Goal: Information Seeking & Learning: Understand process/instructions

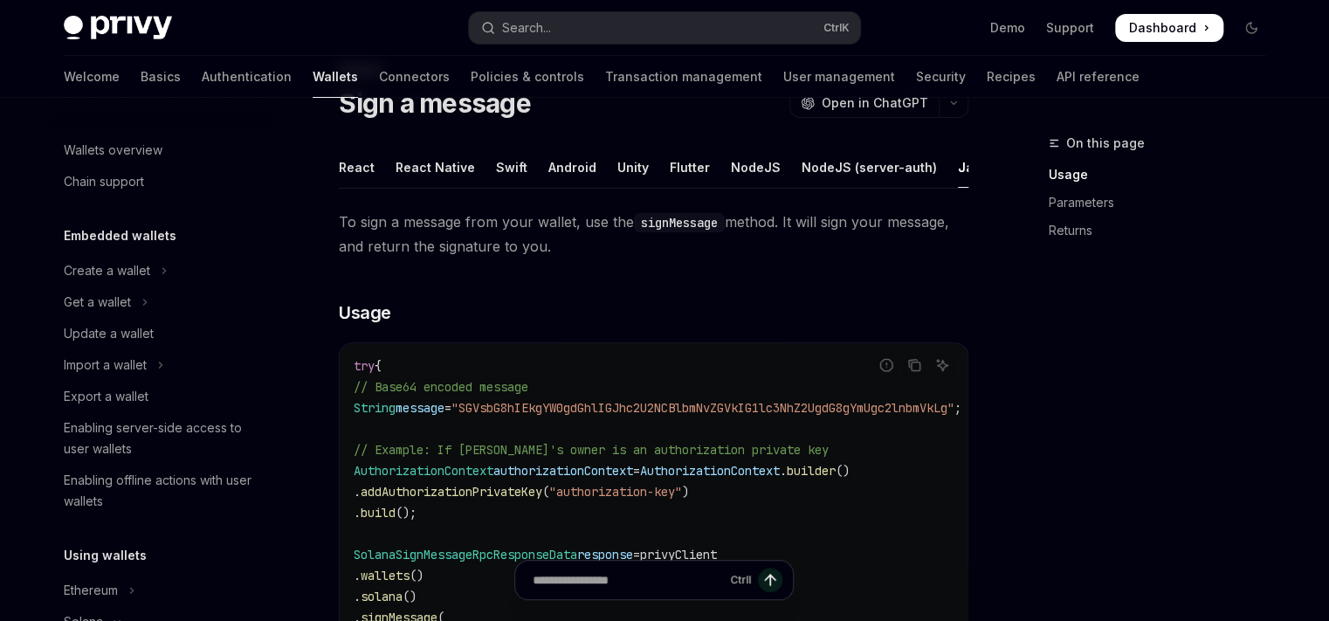
scroll to position [325, 0]
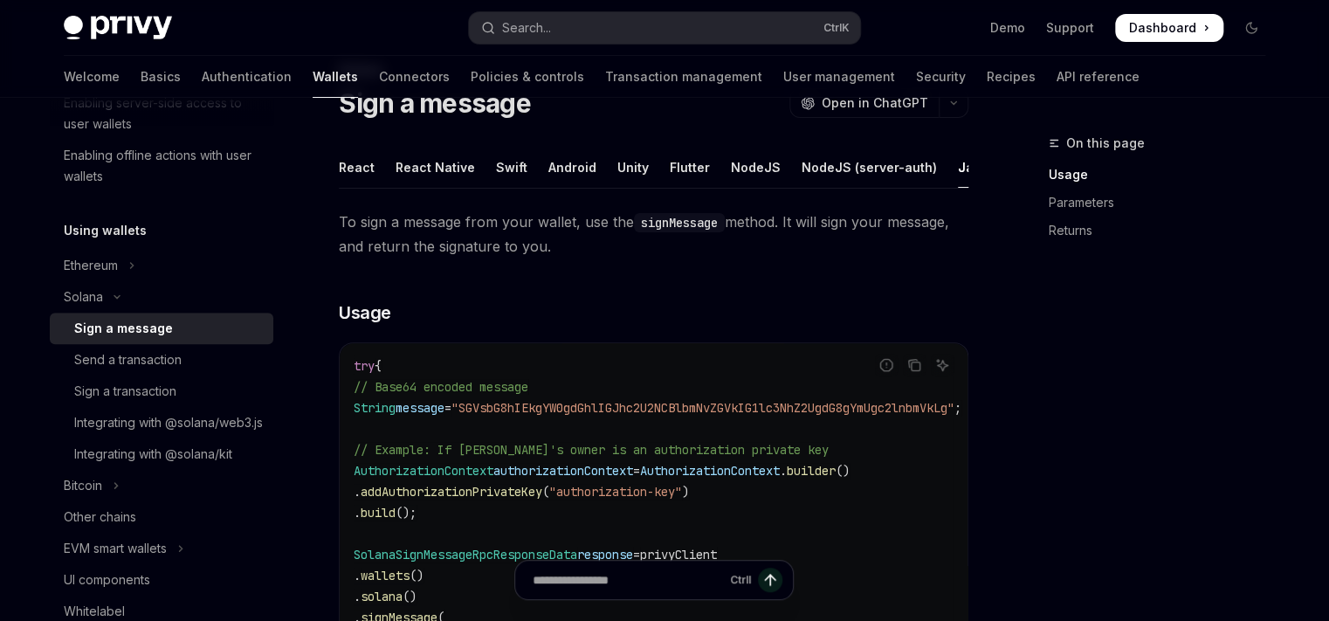
click at [731, 155] on div "NodeJS" at bounding box center [756, 167] width 50 height 41
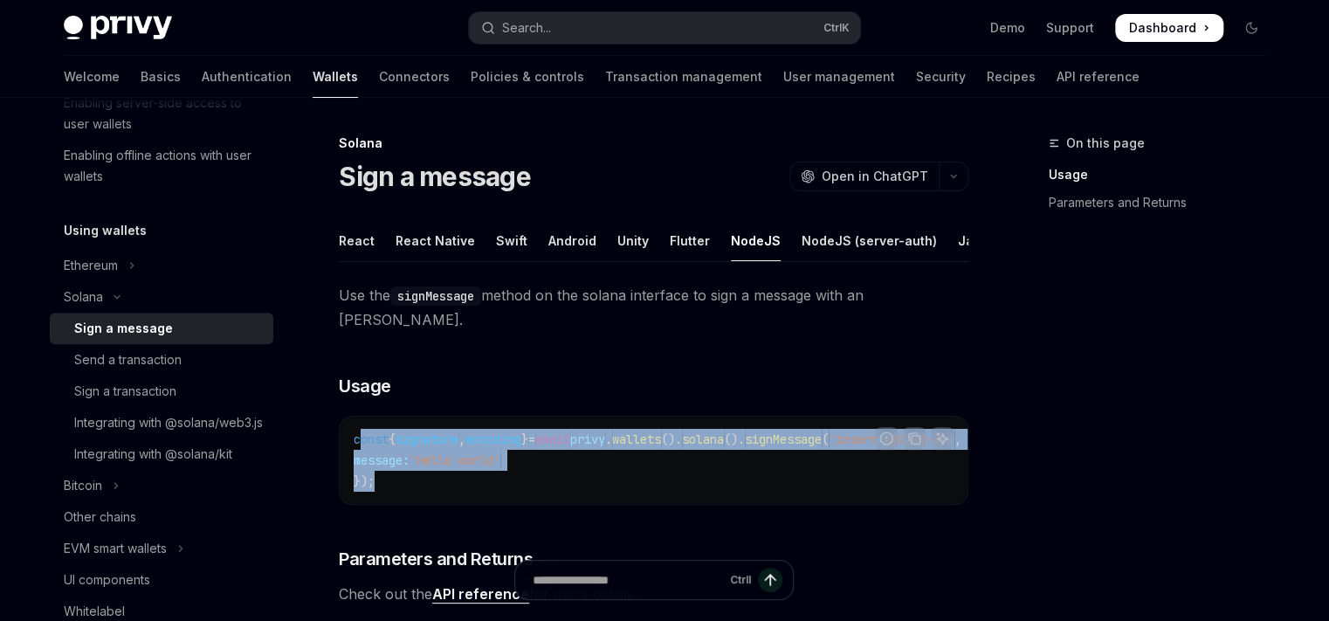
drag, startPoint x: 383, startPoint y: 469, endPoint x: 357, endPoint y: 425, distance: 50.9
click at [357, 429] on code "const { signature , encoding } = await privy . wallets (). solana (). signMessa…" at bounding box center [686, 460] width 664 height 63
copy code "onst { signature , encoding } = await privy . wallets (). solana (). signMessag…"
click at [425, 436] on code "const { signature , encoding } = await privy . wallets (). solana (). signMessa…" at bounding box center [686, 460] width 664 height 63
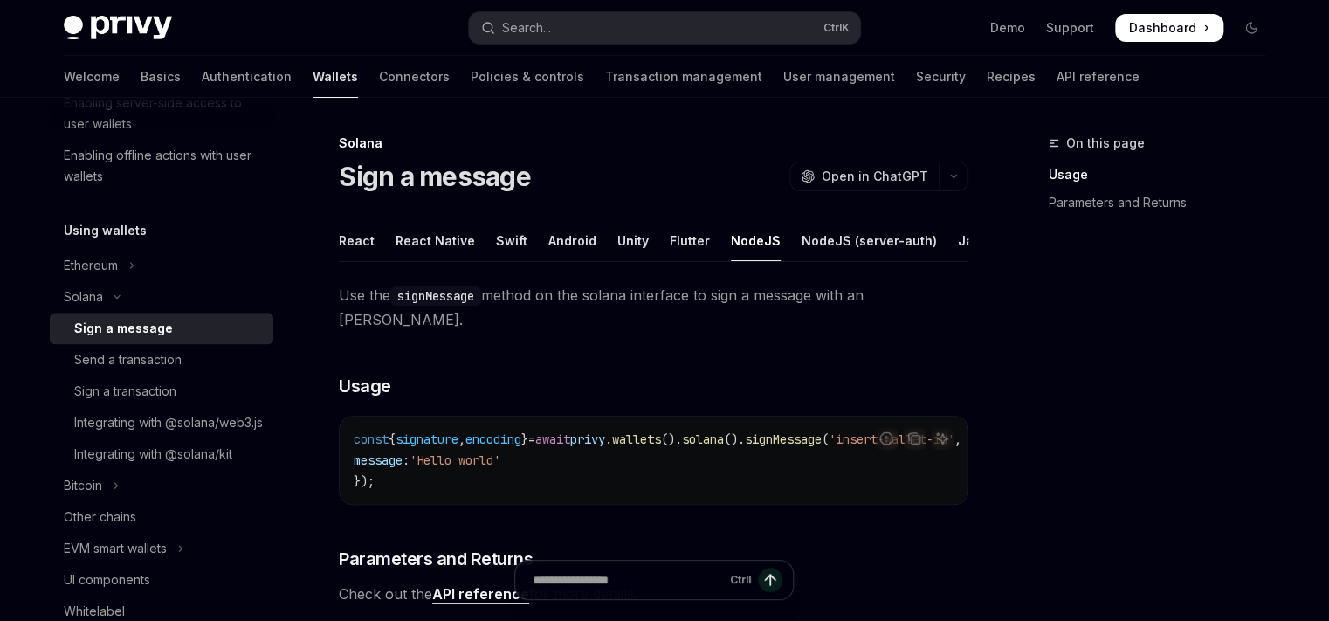
scroll to position [0, 117]
click at [915, 436] on icon "Copy the contents from the code block" at bounding box center [916, 440] width 9 height 9
click at [153, 382] on div "Sign a transaction" at bounding box center [125, 391] width 102 height 21
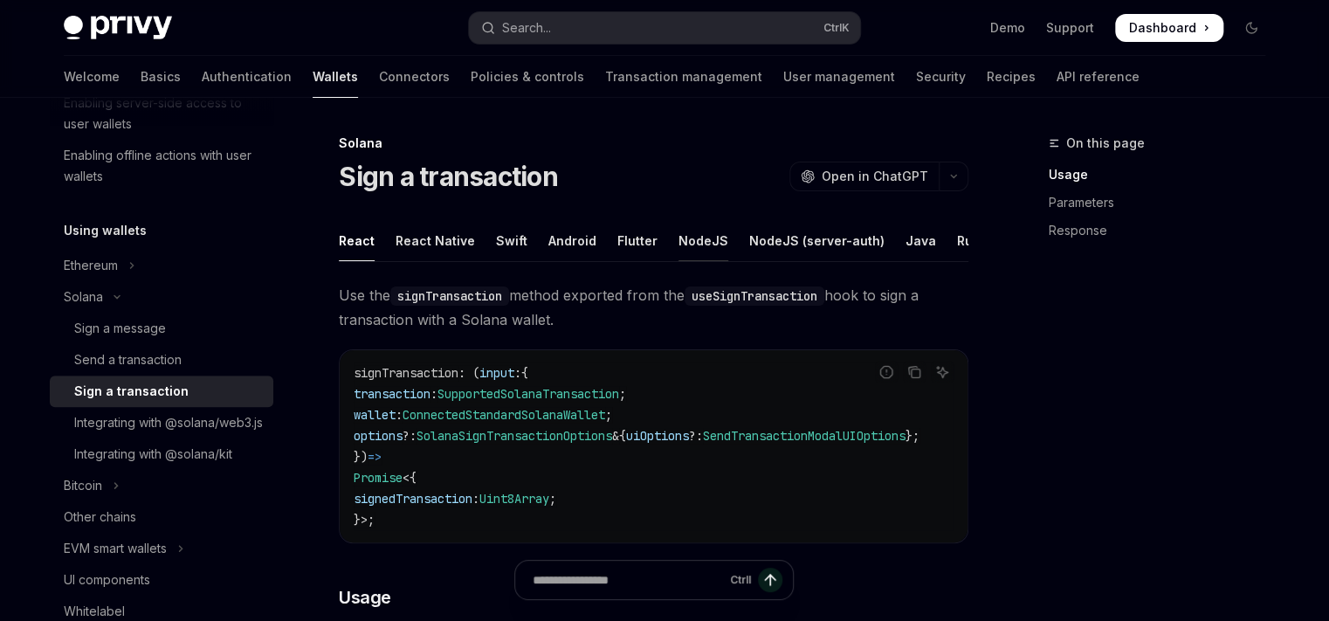
click at [693, 237] on div "NodeJS" at bounding box center [704, 240] width 50 height 41
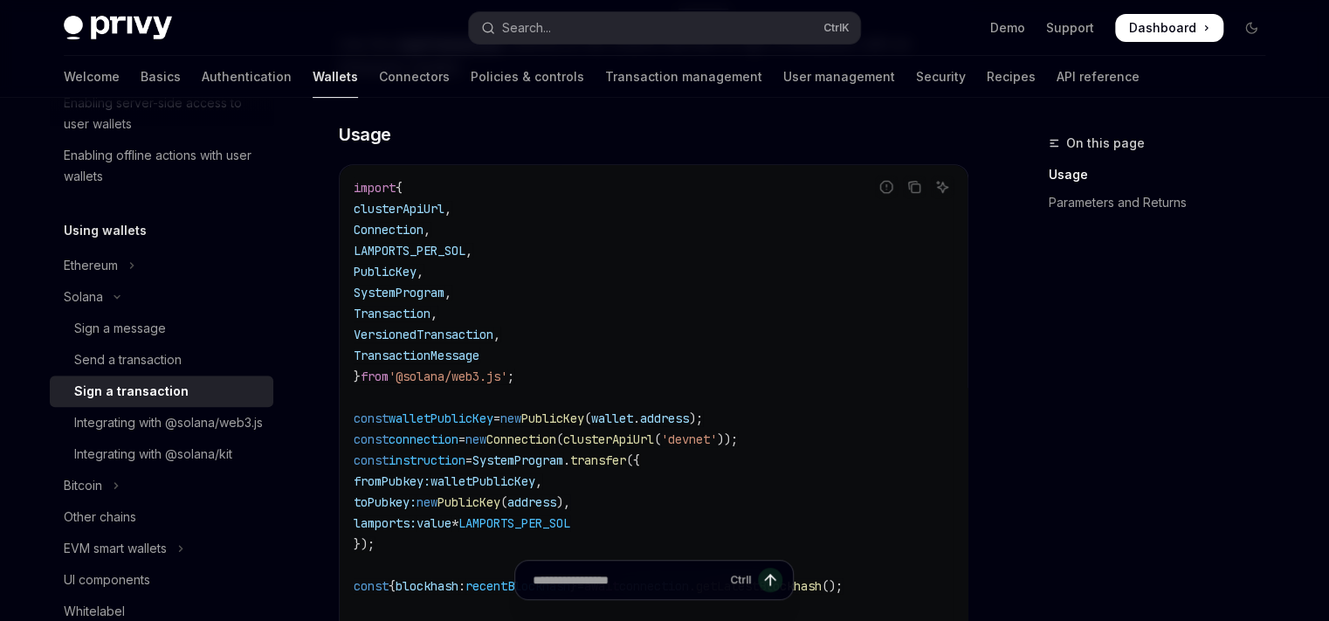
scroll to position [10, 0]
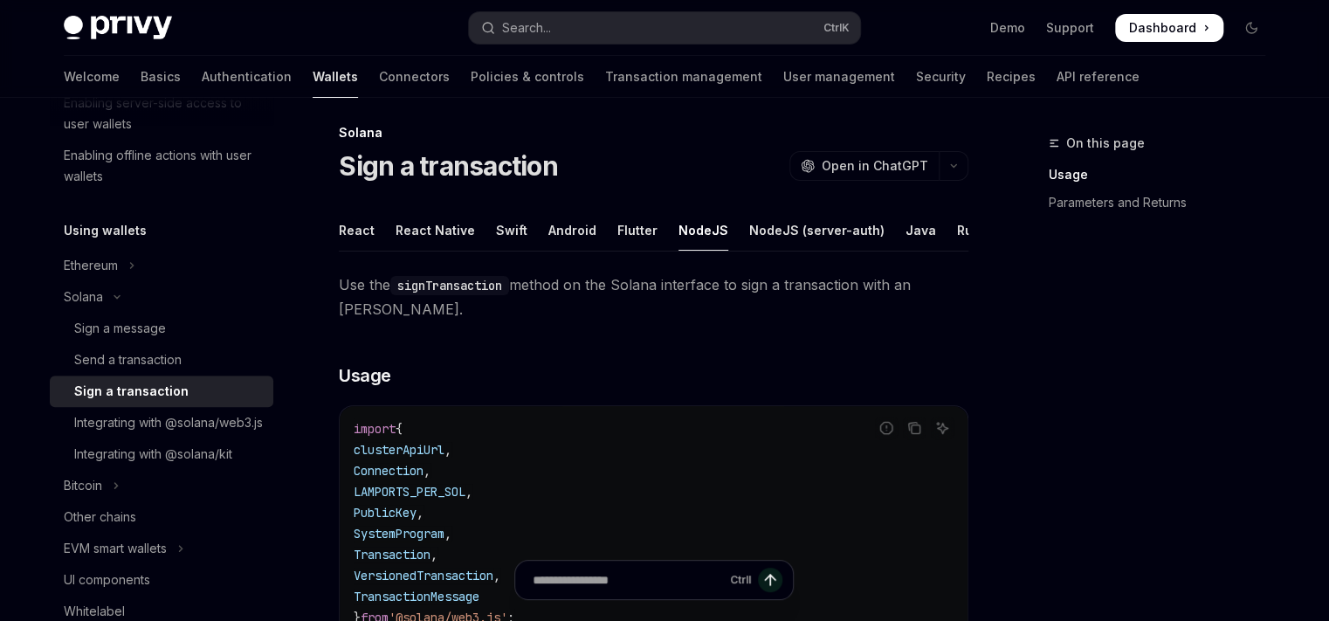
click at [883, 220] on ul "React React Native Swift Android Flutter NodeJS NodeJS (server-auth) Java Rust …" at bounding box center [654, 231] width 630 height 42
click at [906, 228] on div "Java" at bounding box center [921, 230] width 31 height 41
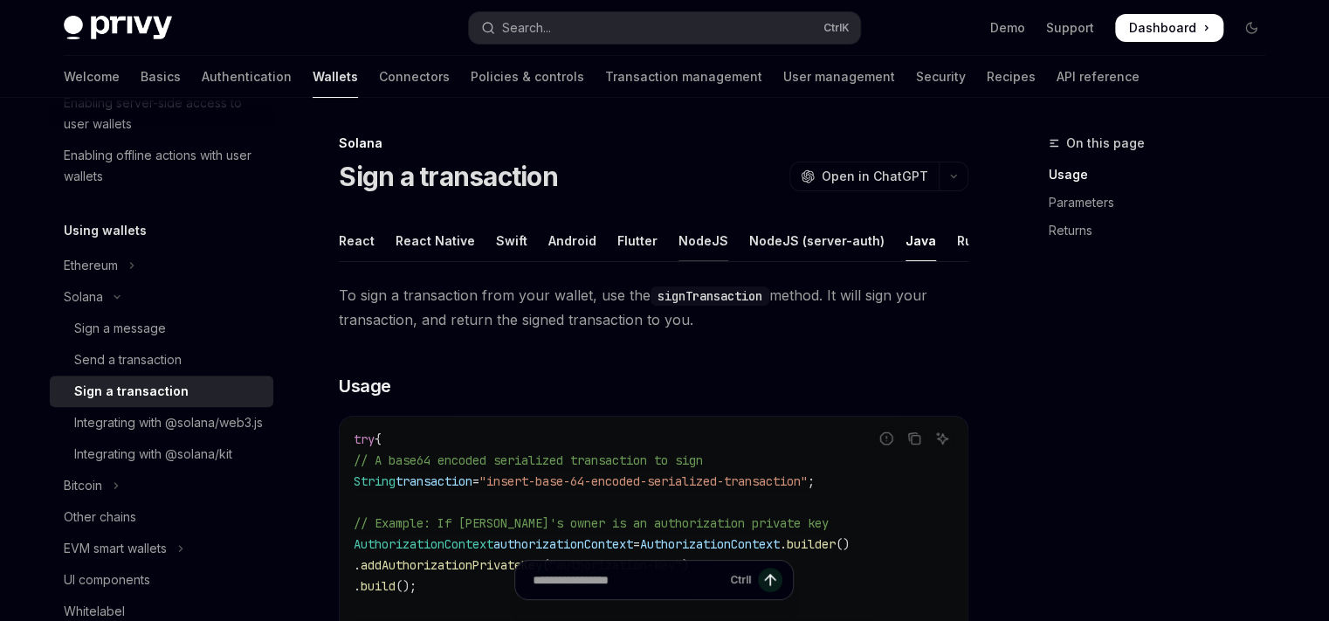
drag, startPoint x: 687, startPoint y: 223, endPoint x: 698, endPoint y: 248, distance: 27.4
click at [698, 248] on div "NodeJS" at bounding box center [704, 240] width 50 height 41
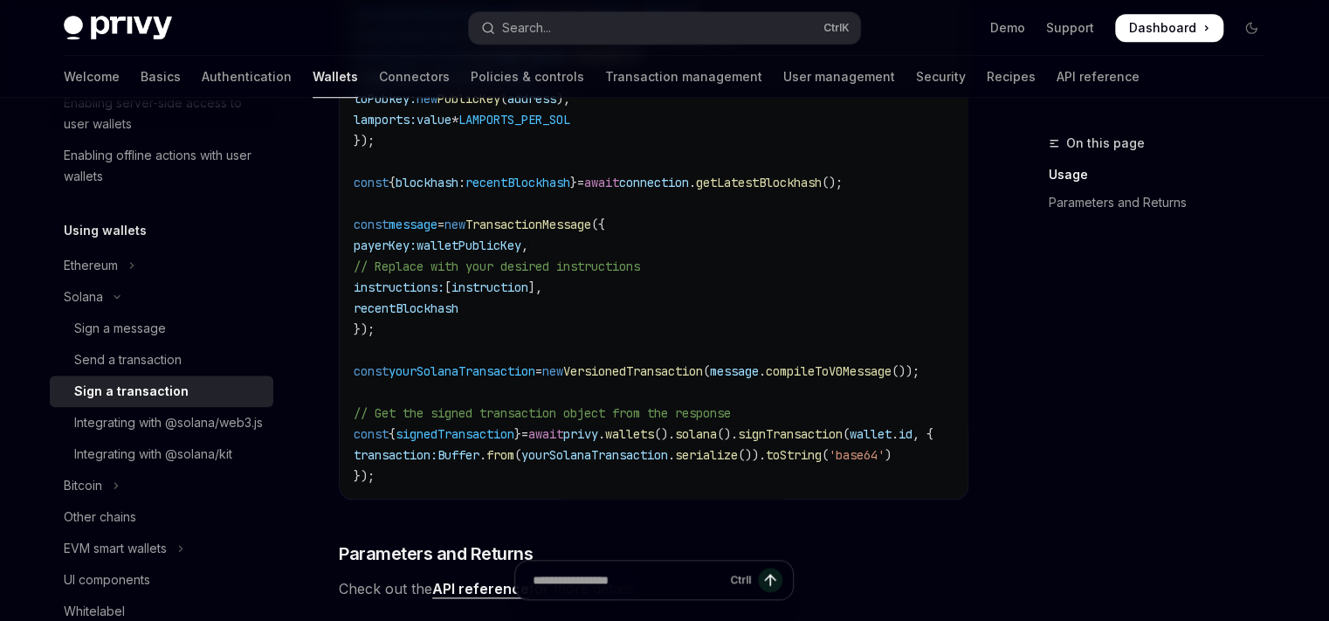
scroll to position [650, 0]
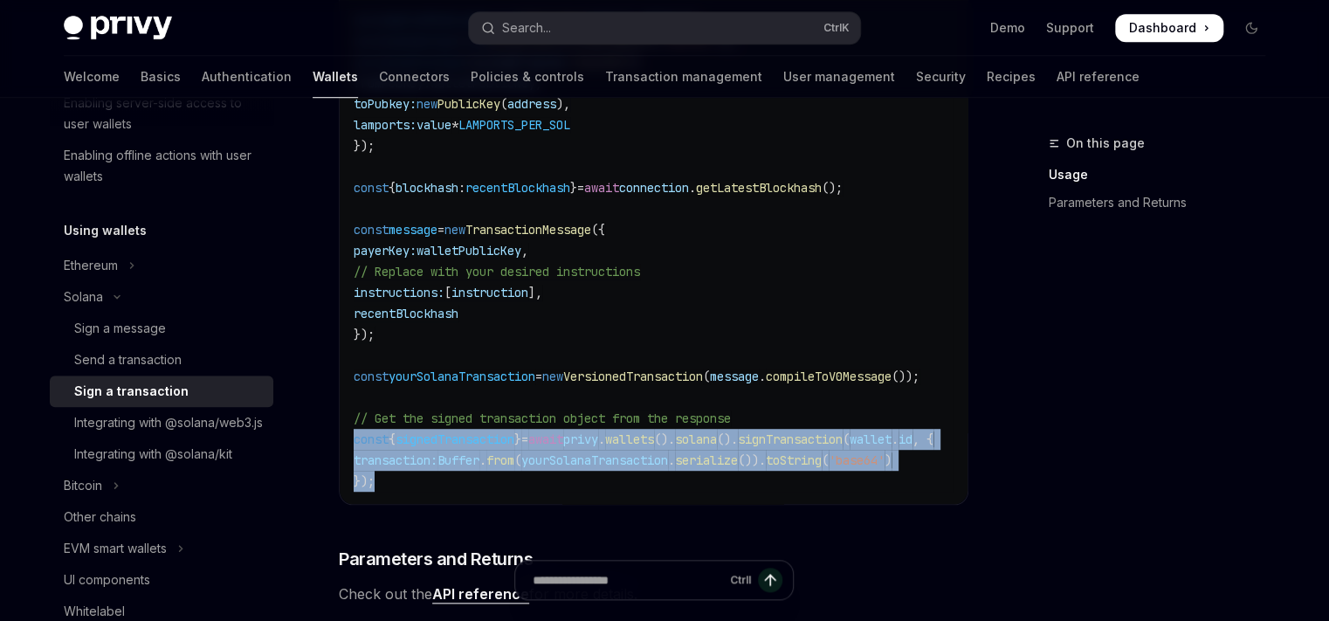
drag, startPoint x: 355, startPoint y: 466, endPoint x: 341, endPoint y: 450, distance: 21.0
click at [341, 450] on div "import { clusterApiUrl , Connection , LAMPORTS_PER_SOL , PublicKey , SystemProg…" at bounding box center [654, 135] width 628 height 737
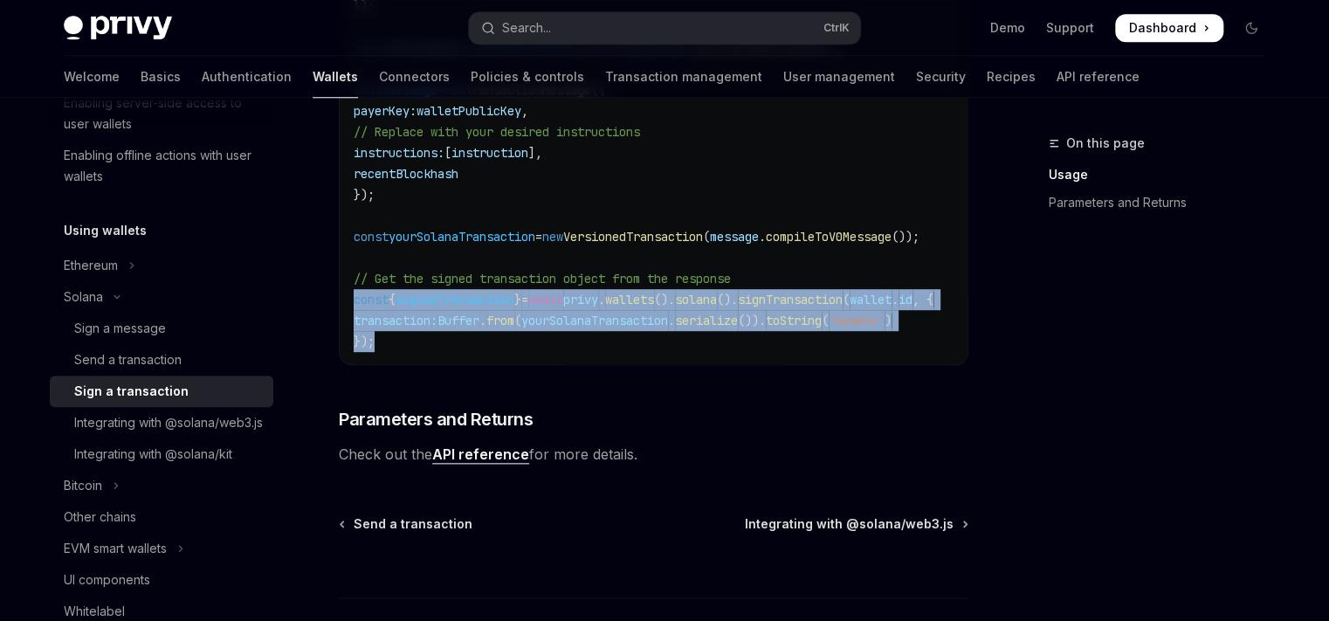
scroll to position [797, 0]
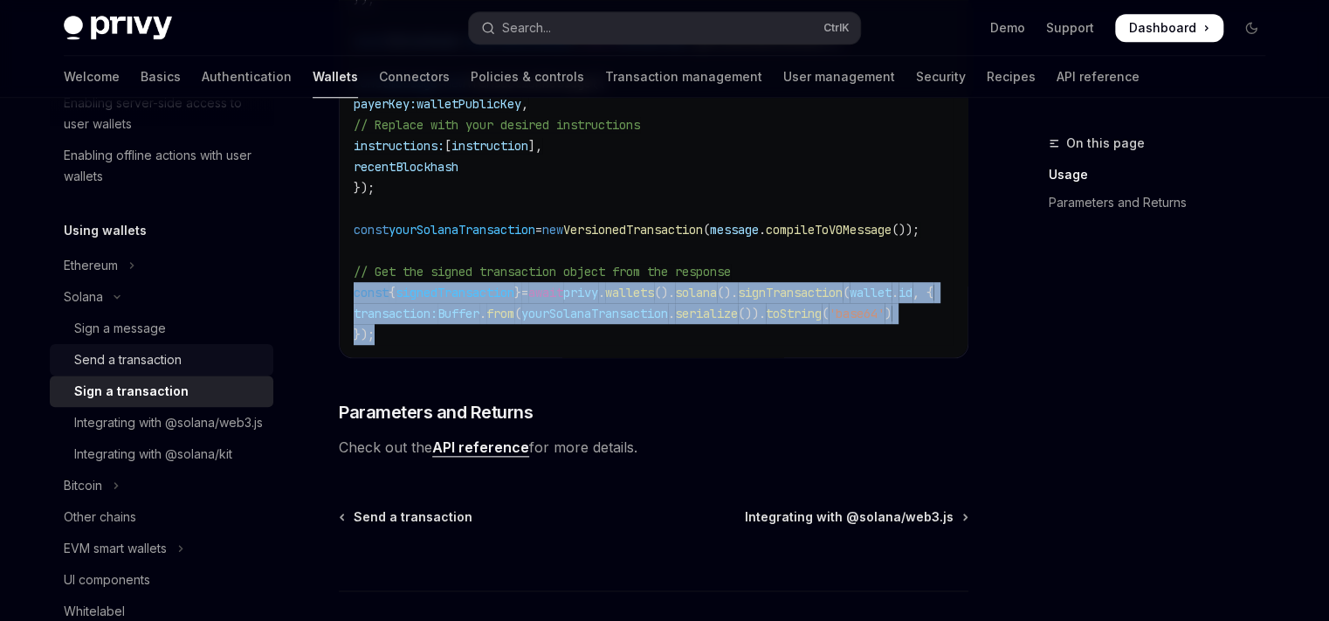
click at [182, 362] on div "Send a transaction" at bounding box center [127, 359] width 107 height 21
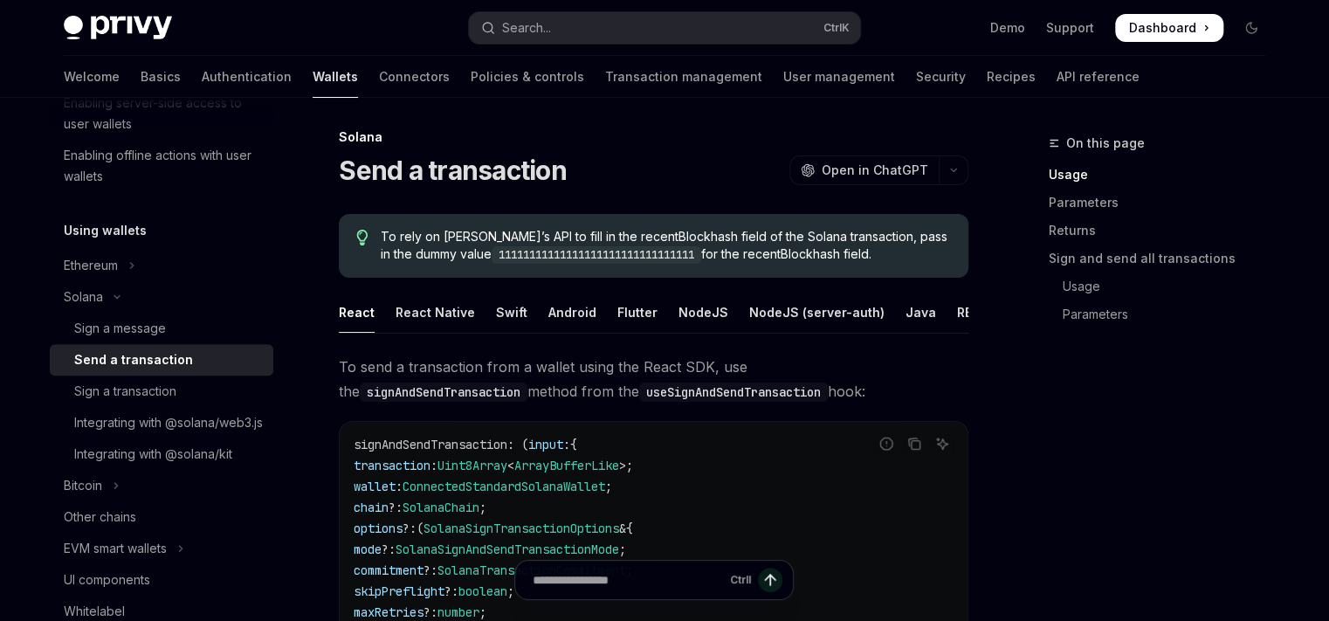
scroll to position [9, 0]
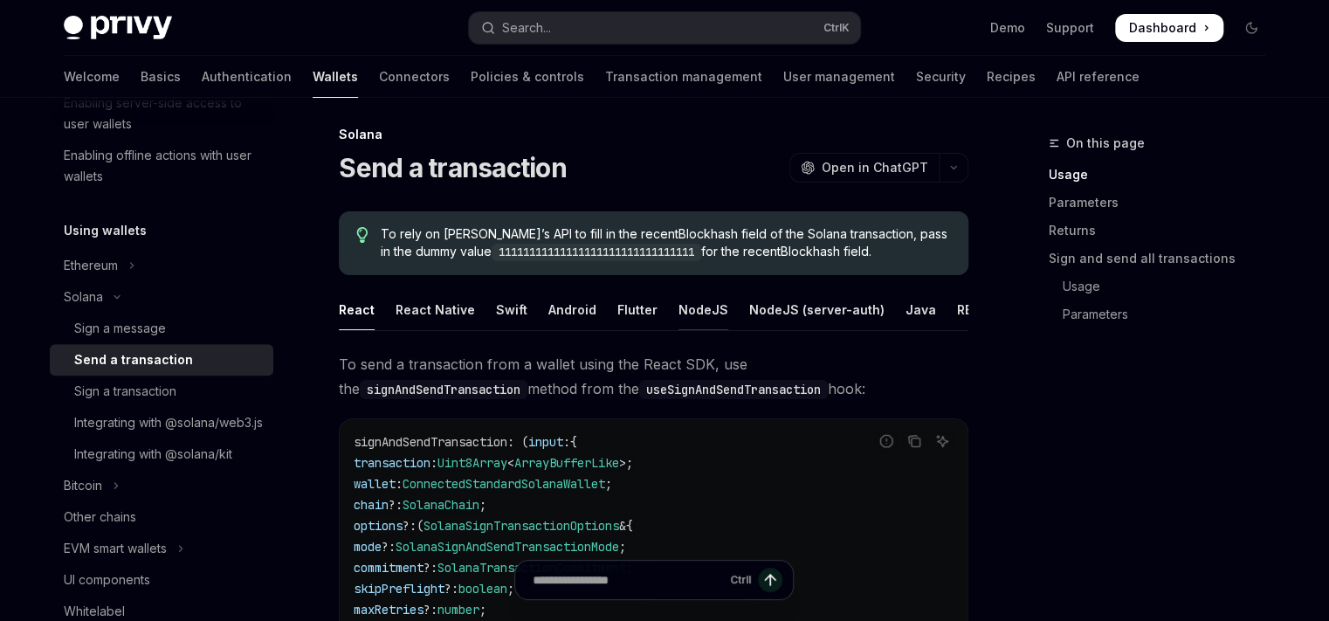
click at [695, 313] on div "NodeJS" at bounding box center [704, 309] width 50 height 41
type textarea "*"
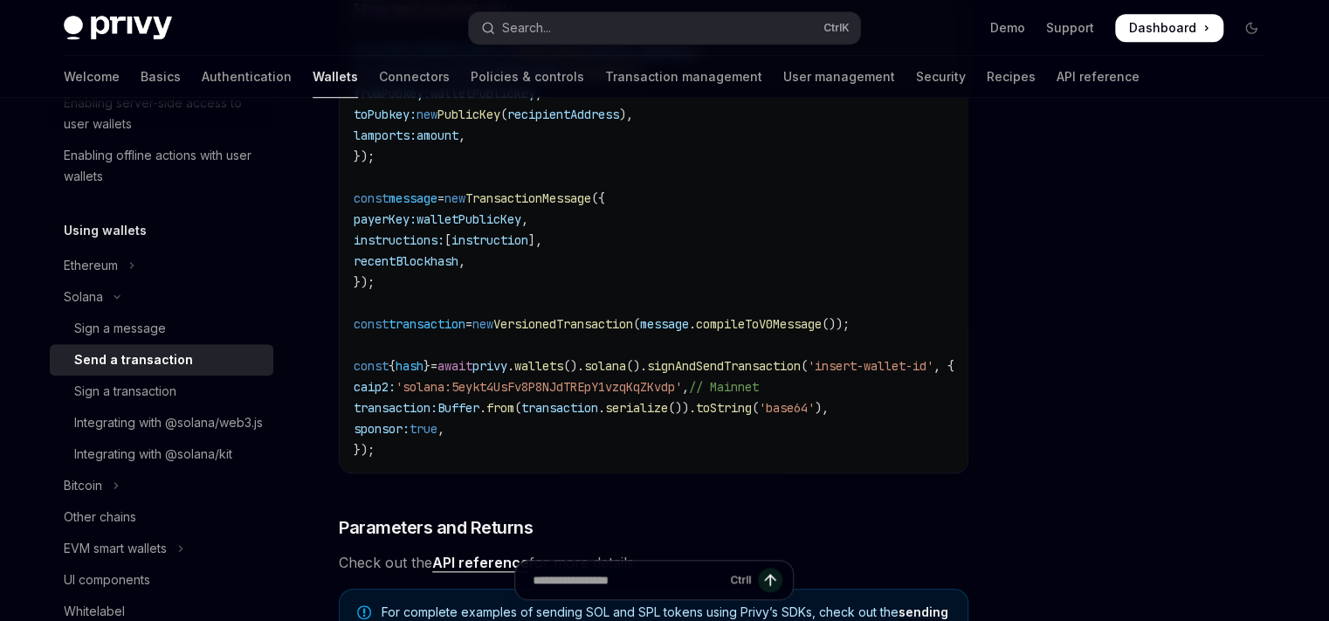
scroll to position [615, 0]
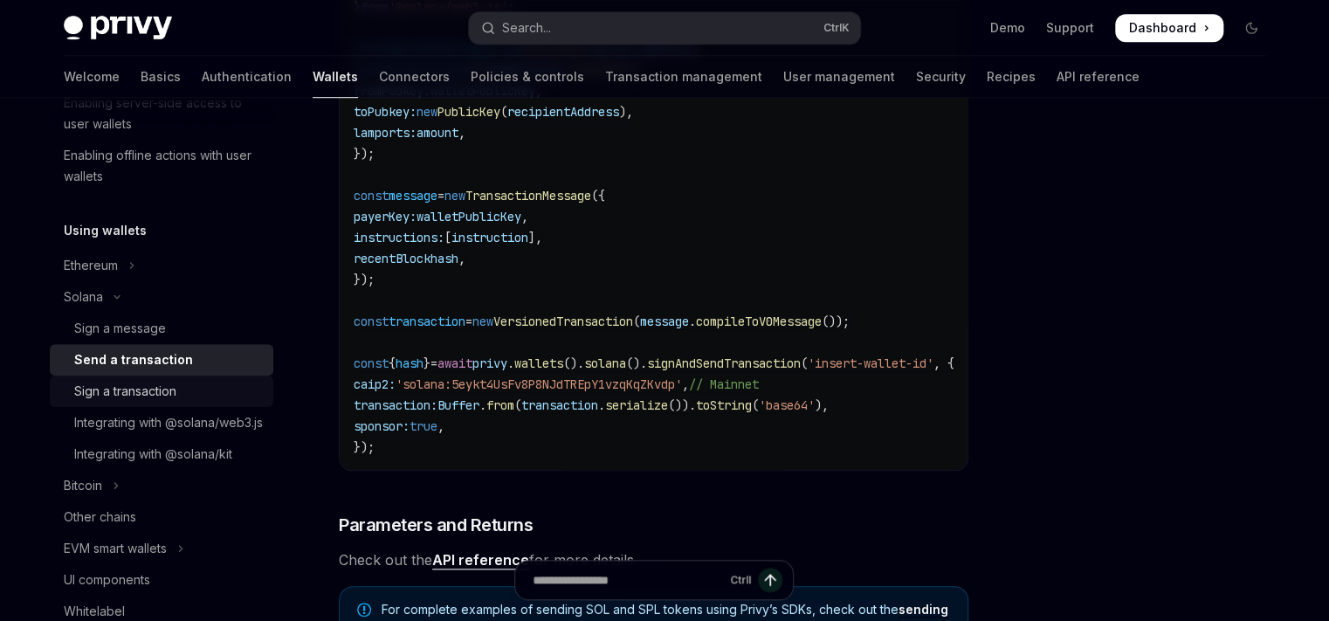
click at [146, 397] on div "Sign a transaction" at bounding box center [125, 391] width 102 height 21
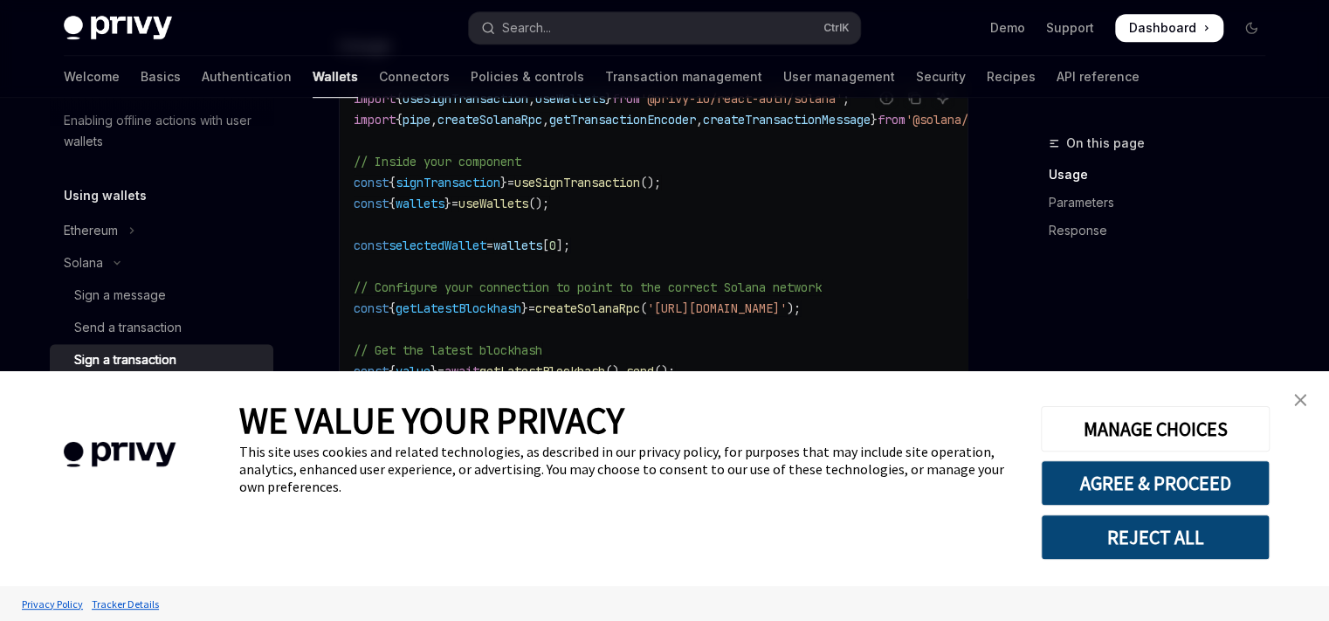
scroll to position [540, 0]
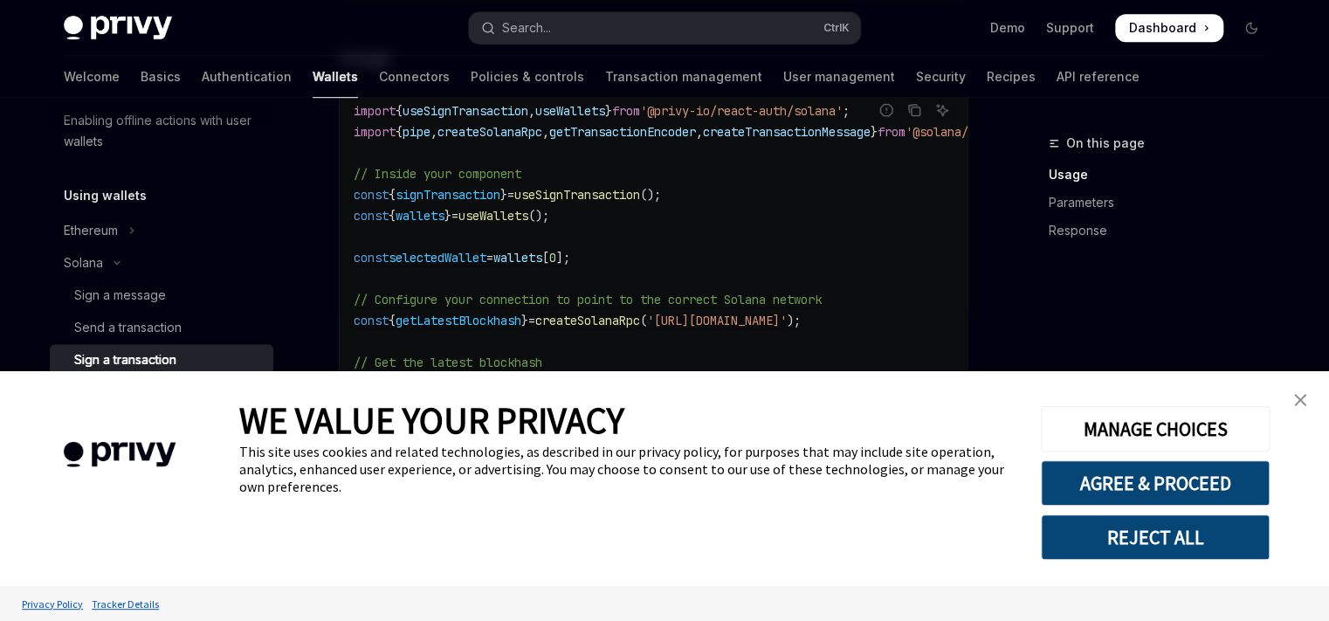
click at [1298, 409] on link "close banner" at bounding box center [1300, 400] width 35 height 35
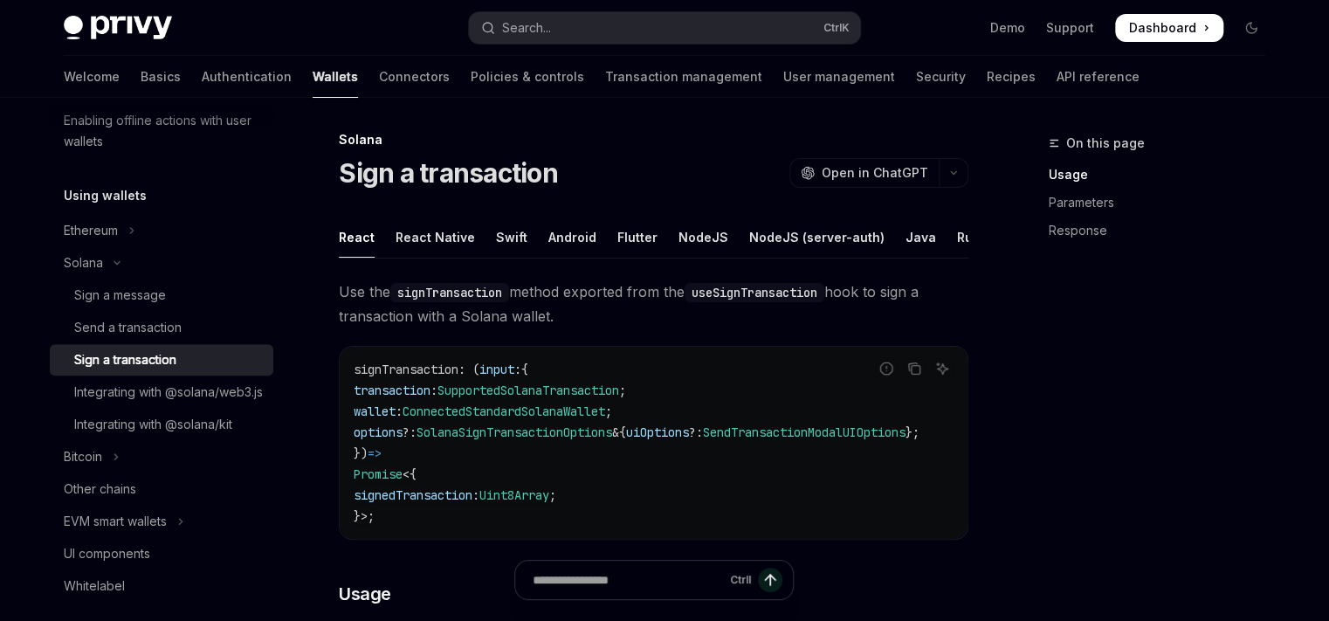
scroll to position [3, 0]
click at [679, 227] on div "NodeJS" at bounding box center [704, 237] width 50 height 41
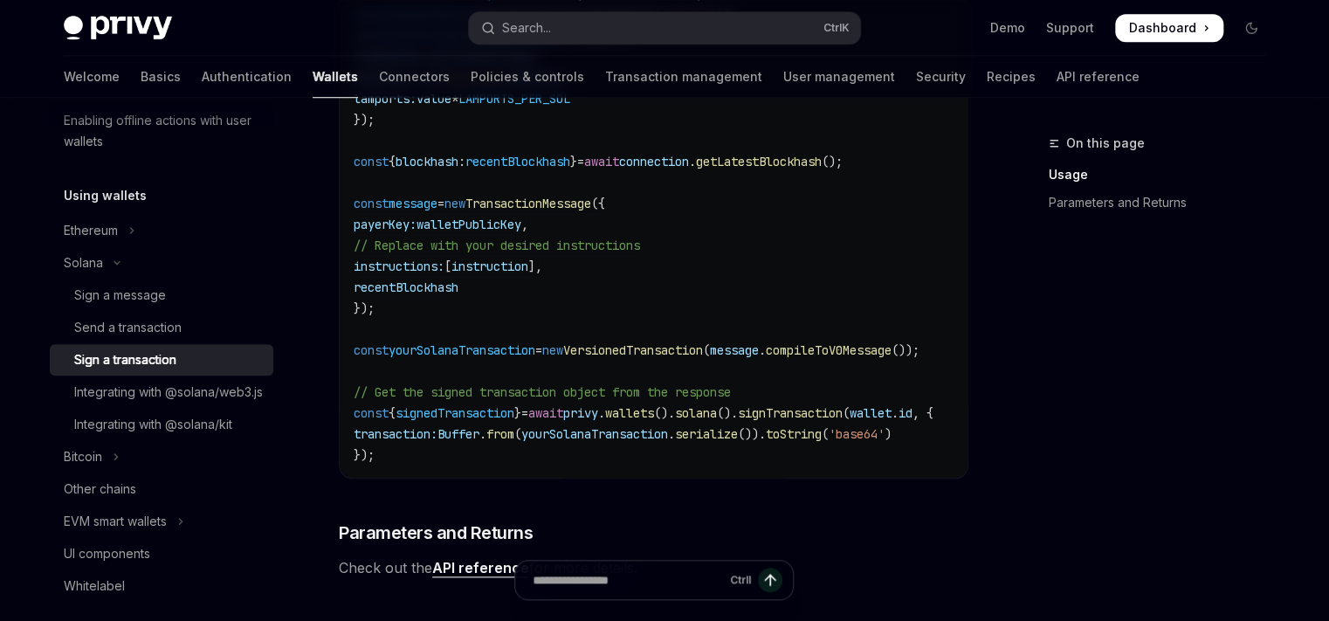
scroll to position [685, 0]
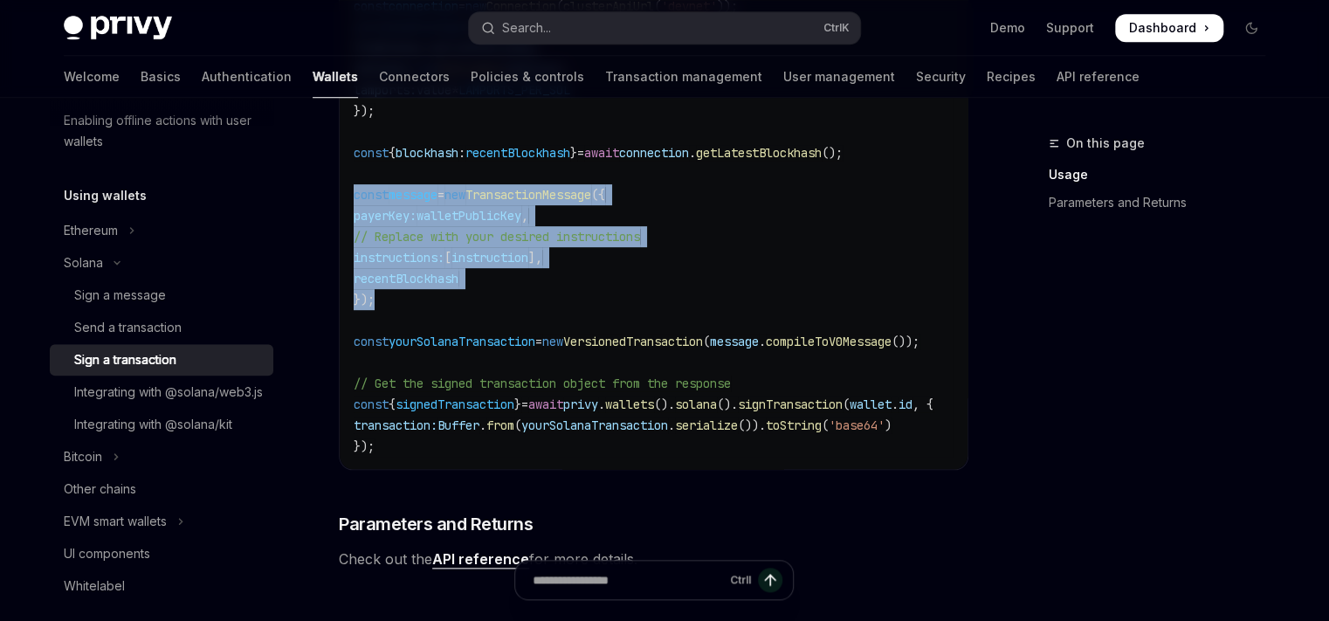
drag, startPoint x: 375, startPoint y: 314, endPoint x: 341, endPoint y: 209, distance: 109.9
click at [341, 209] on div "import { clusterApiUrl , Connection , LAMPORTS_PER_SOL , PublicKey , SystemProg…" at bounding box center [654, 100] width 628 height 737
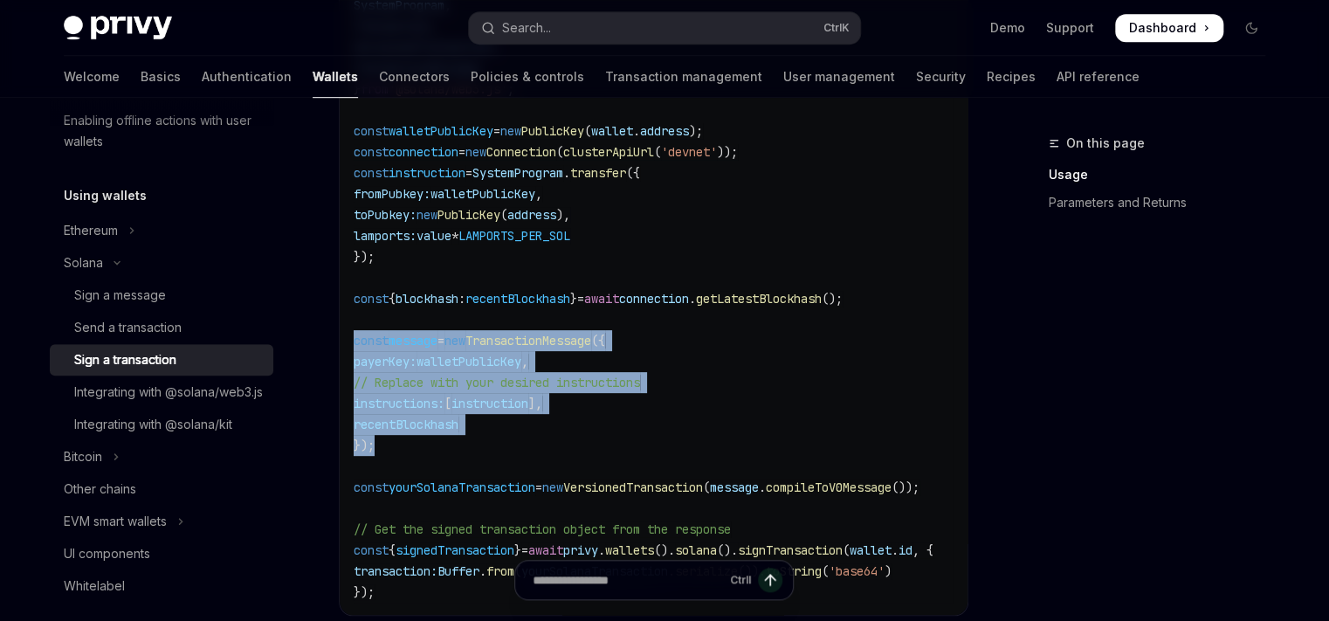
scroll to position [537, 0]
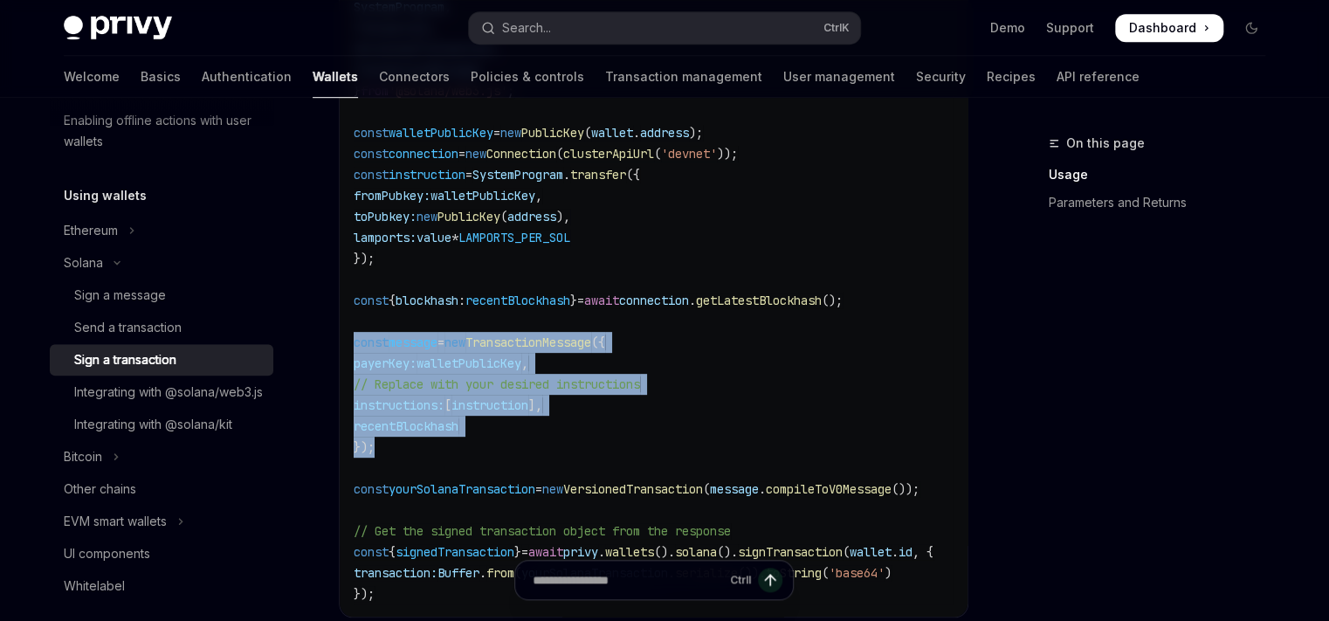
copy code "const message = new TransactionMessage ({ payerKey: walletPublicKey , // Replac…"
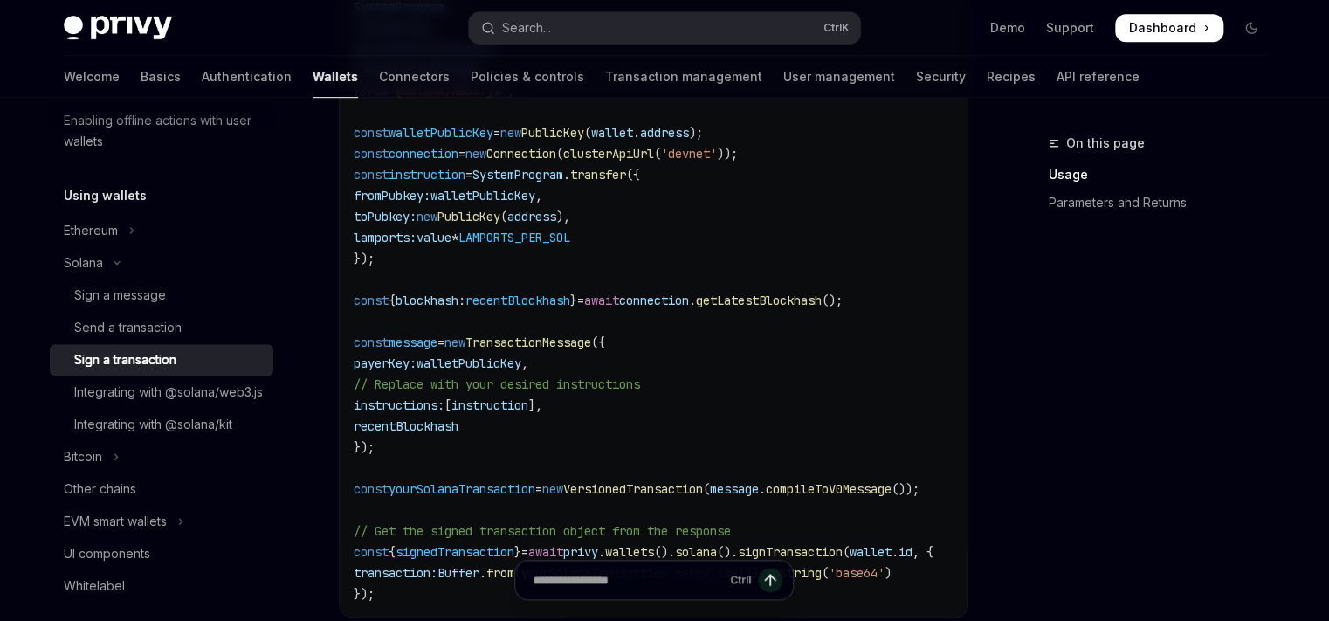
click at [360, 497] on span "const" at bounding box center [371, 489] width 35 height 16
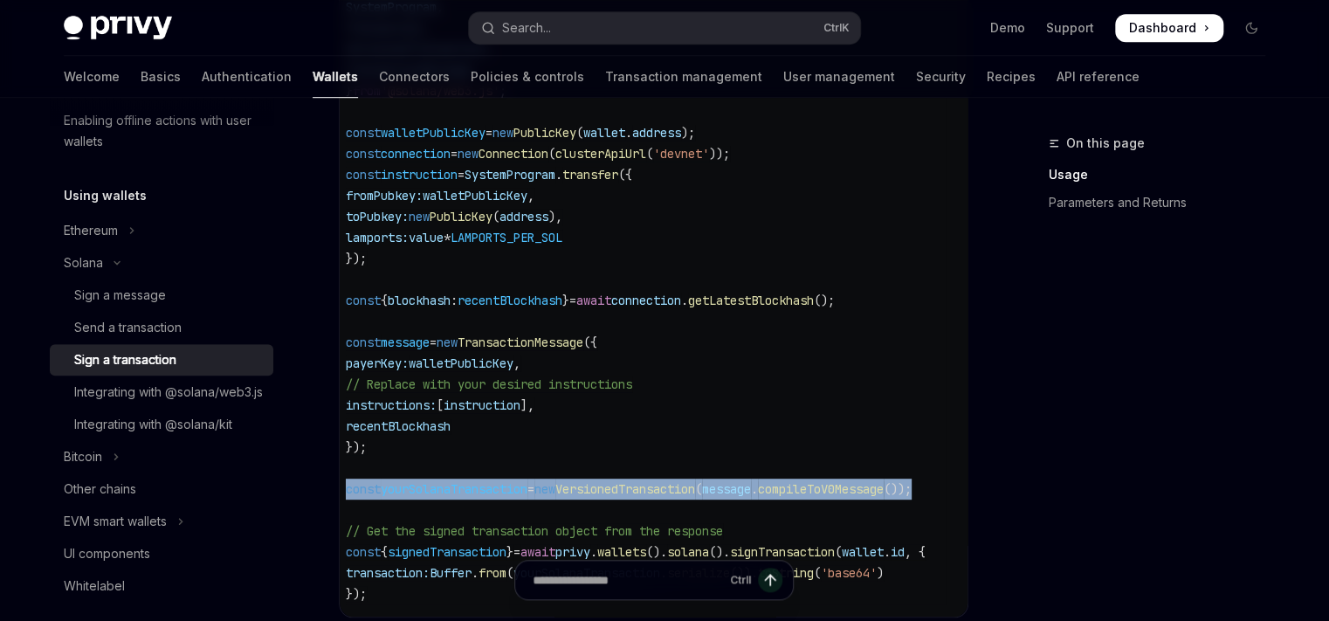
scroll to position [0, 66]
drag, startPoint x: 354, startPoint y: 500, endPoint x: 965, endPoint y: 500, distance: 611.4
click at [965, 500] on code "import { clusterApiUrl , Connection , LAMPORTS_PER_SOL , PublicKey , SystemProg…" at bounding box center [657, 248] width 622 height 713
copy span "const yourSolanaTransaction = new VersionedTransaction ( message . compileToV0M…"
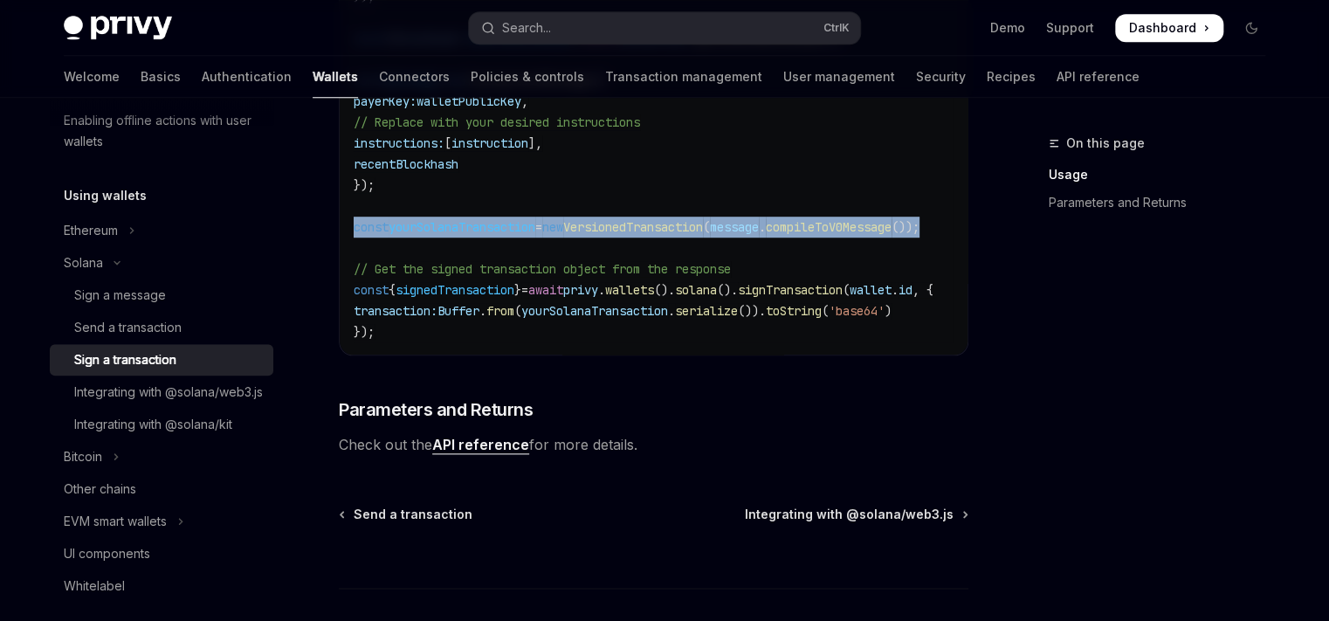
scroll to position [754, 0]
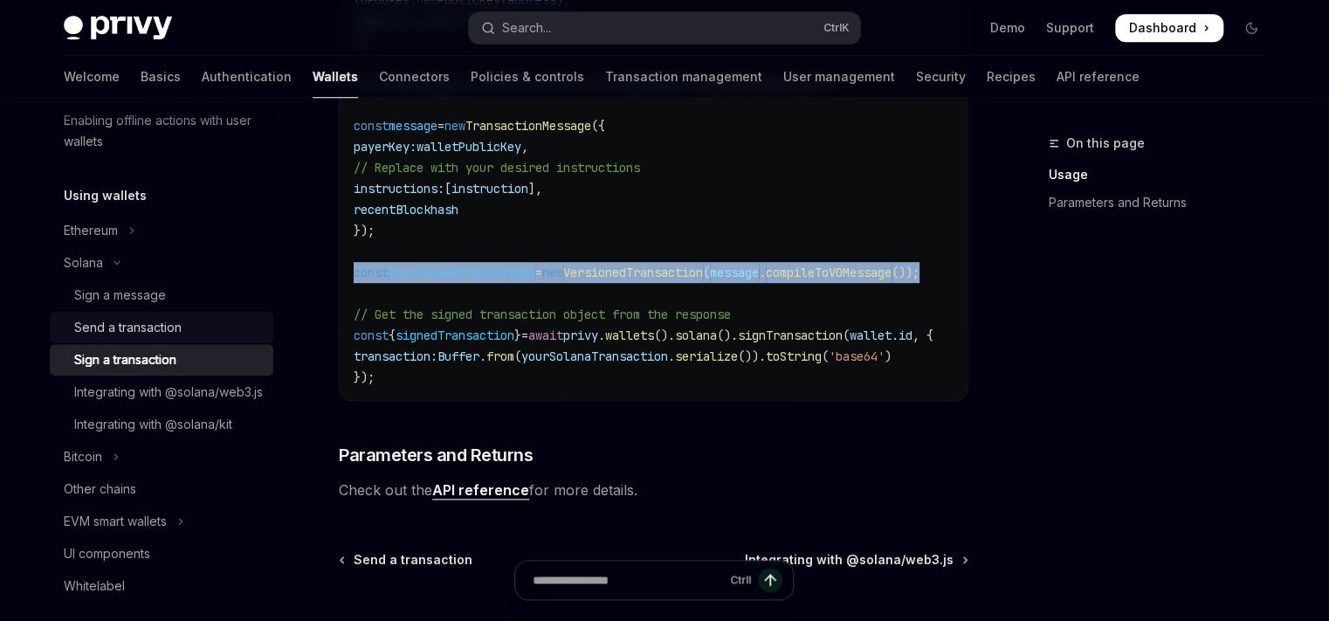
click at [121, 324] on div "Send a transaction" at bounding box center [127, 327] width 107 height 21
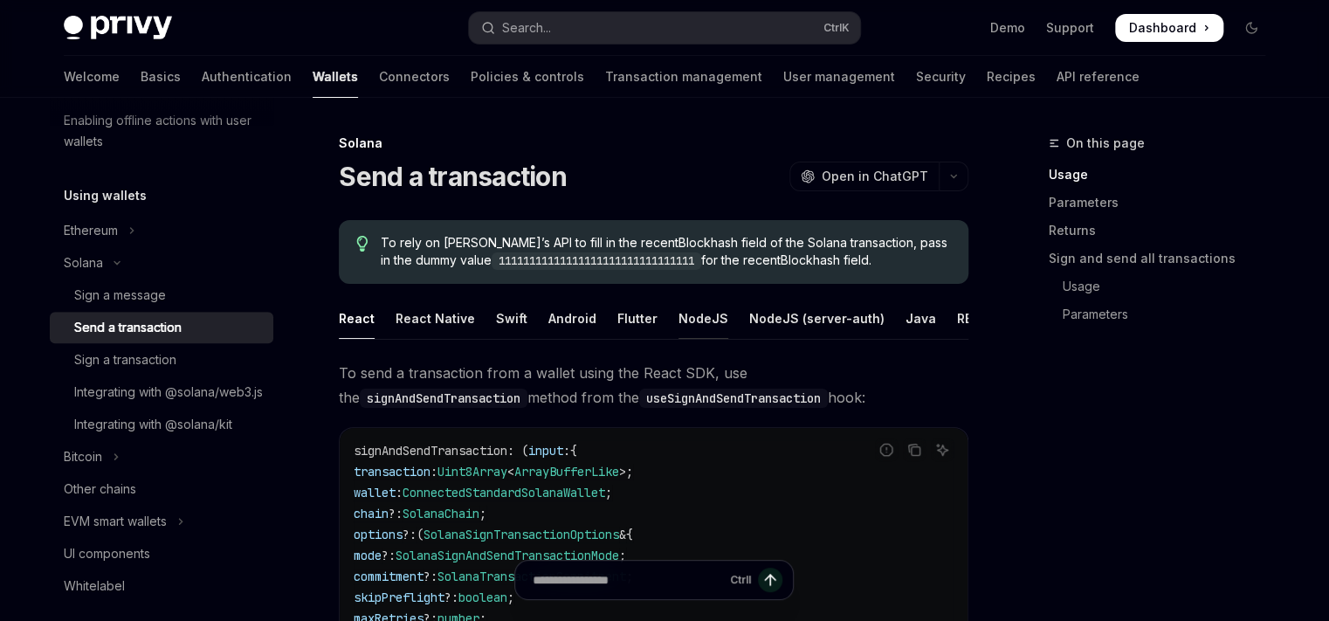
click at [681, 310] on div "NodeJS" at bounding box center [704, 318] width 50 height 41
type textarea "*"
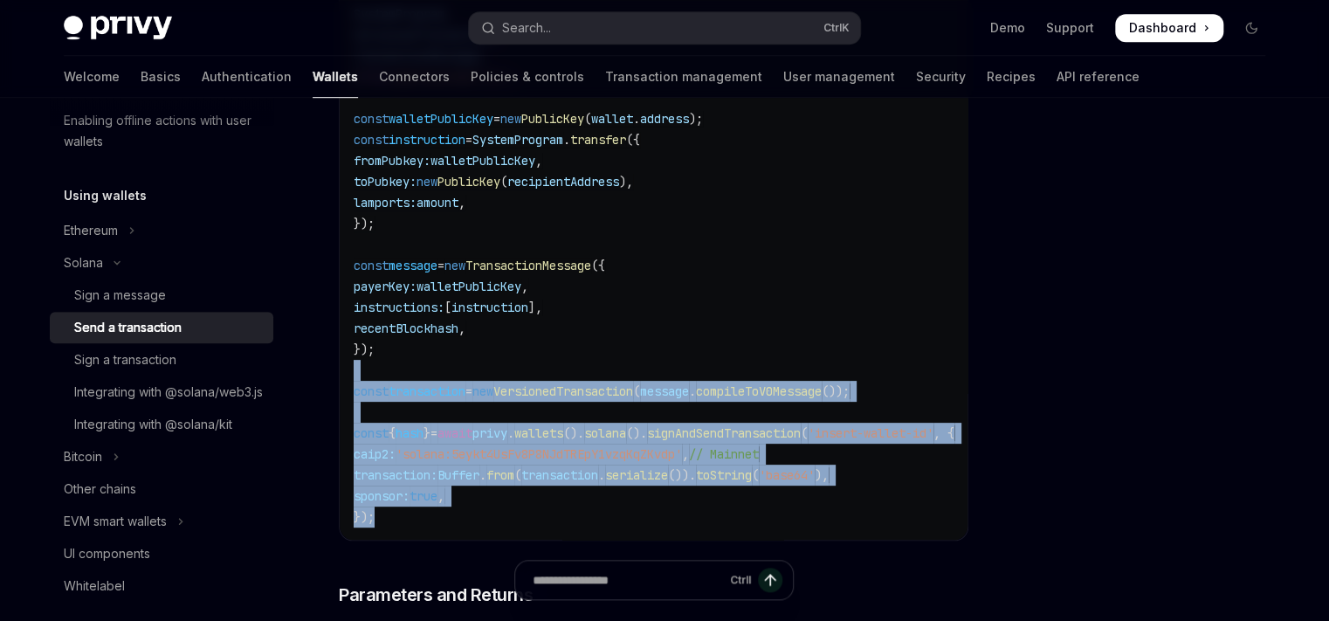
scroll to position [533, 0]
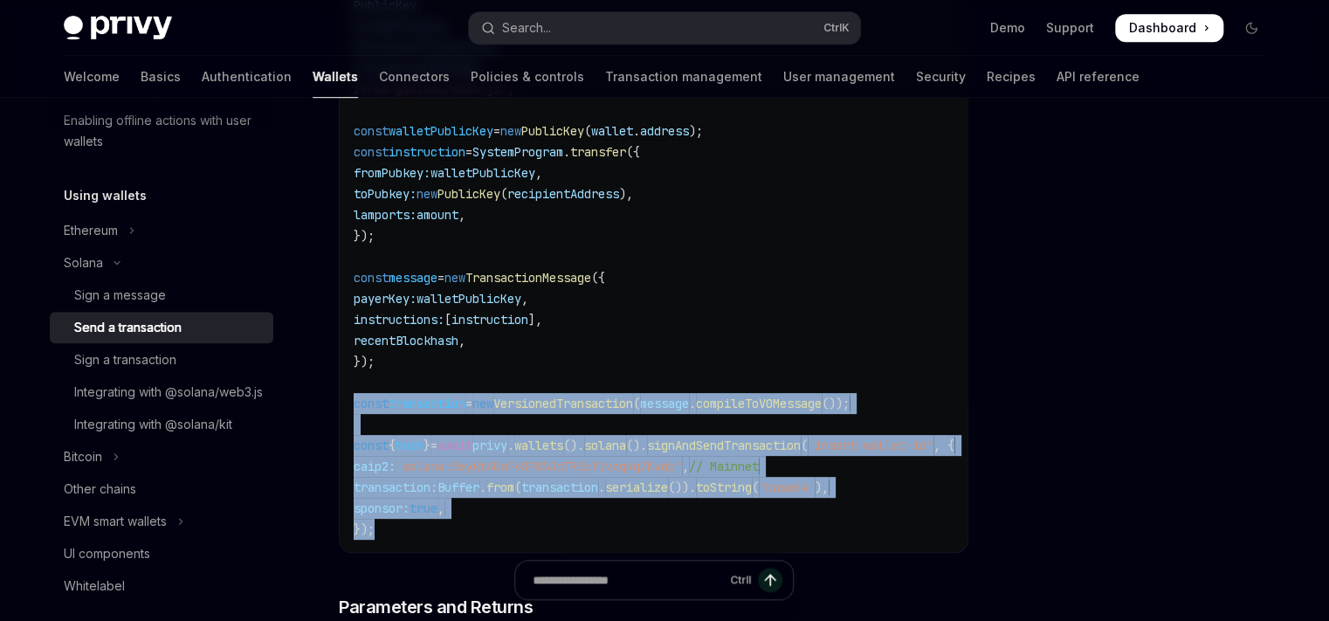
drag, startPoint x: 389, startPoint y: 481, endPoint x: 350, endPoint y: 417, distance: 75.2
click at [350, 417] on div "import { PublicKey , SystemProgram , VersionedTransaction , TransactionMessage …" at bounding box center [654, 257] width 628 height 590
copy code "const transaction = new VersionedTransaction ( message . compileToV0Message ())…"
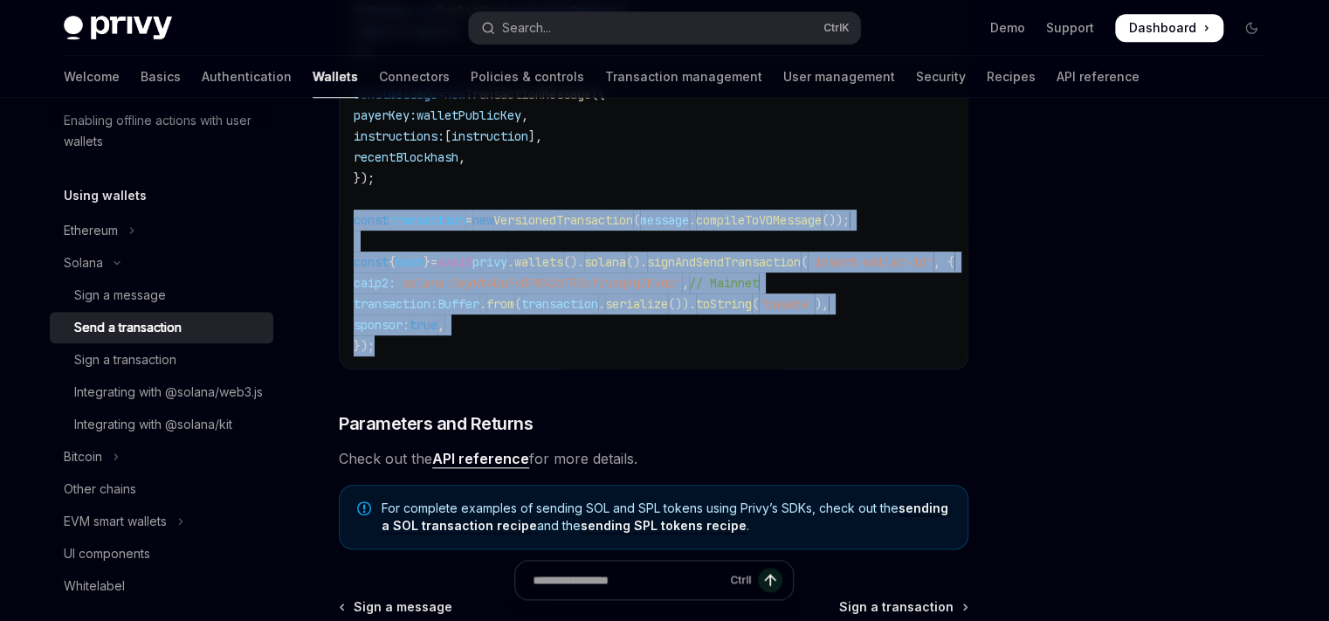
scroll to position [943, 0]
